Goal: Information Seeking & Learning: Learn about a topic

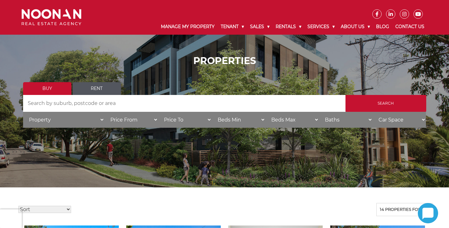
scroll to position [160, 0]
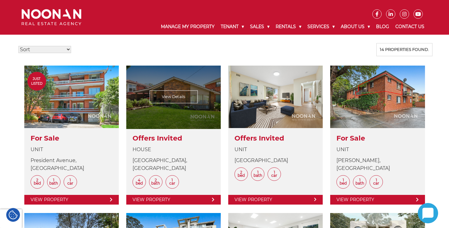
click at [168, 97] on link at bounding box center [173, 135] width 95 height 139
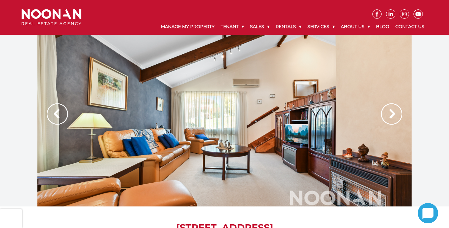
click at [390, 111] on img at bounding box center [391, 113] width 21 height 21
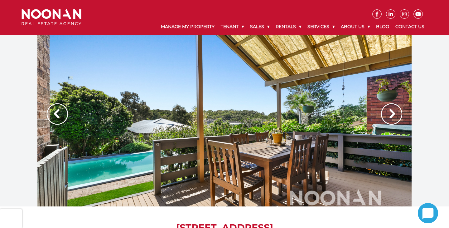
click at [390, 111] on img at bounding box center [391, 113] width 21 height 21
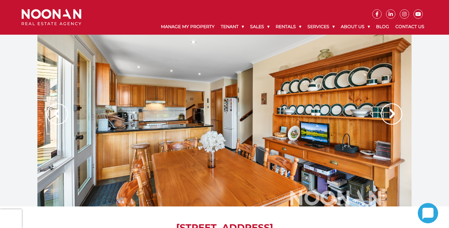
click at [390, 111] on img at bounding box center [391, 113] width 21 height 21
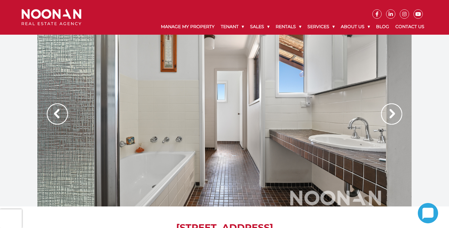
click at [390, 111] on img at bounding box center [391, 113] width 21 height 21
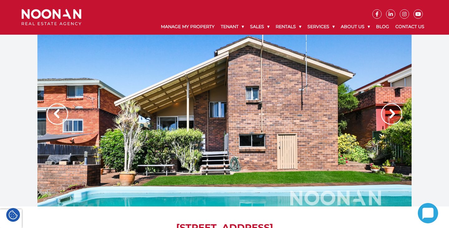
click at [390, 111] on img at bounding box center [391, 113] width 21 height 21
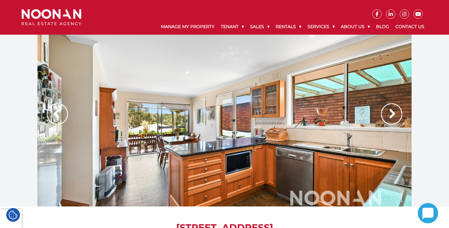
click at [390, 111] on img at bounding box center [391, 113] width 21 height 21
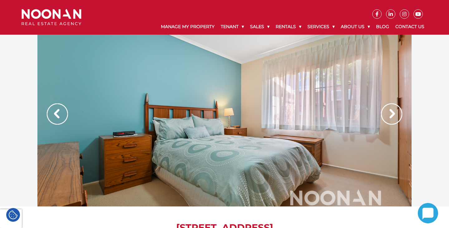
click at [390, 111] on img at bounding box center [391, 113] width 21 height 21
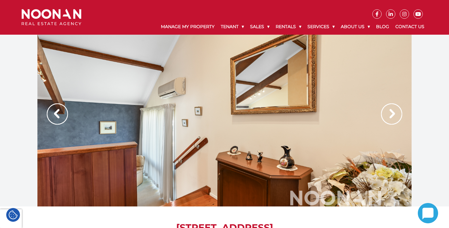
click at [390, 111] on img at bounding box center [391, 113] width 21 height 21
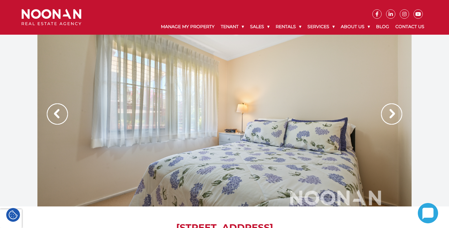
click at [390, 111] on img at bounding box center [391, 113] width 21 height 21
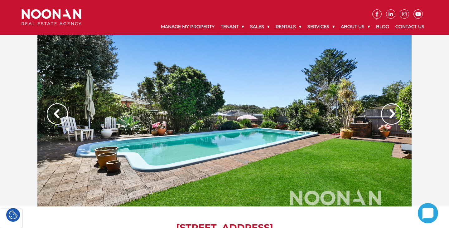
click at [390, 111] on img at bounding box center [391, 113] width 21 height 21
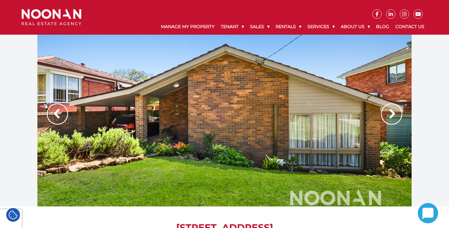
click at [390, 111] on img at bounding box center [391, 113] width 21 height 21
